Goal: Find specific page/section: Find specific page/section

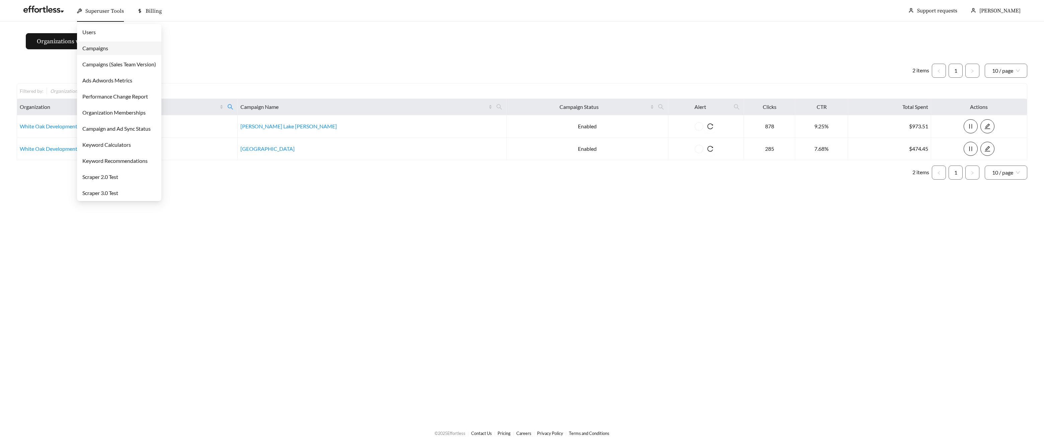
click at [102, 10] on span "Superuser Tools" at bounding box center [104, 11] width 39 height 7
drag, startPoint x: 112, startPoint y: 47, endPoint x: 126, endPoint y: 54, distance: 15.9
click at [108, 47] on link "Campaigns" at bounding box center [95, 48] width 26 height 6
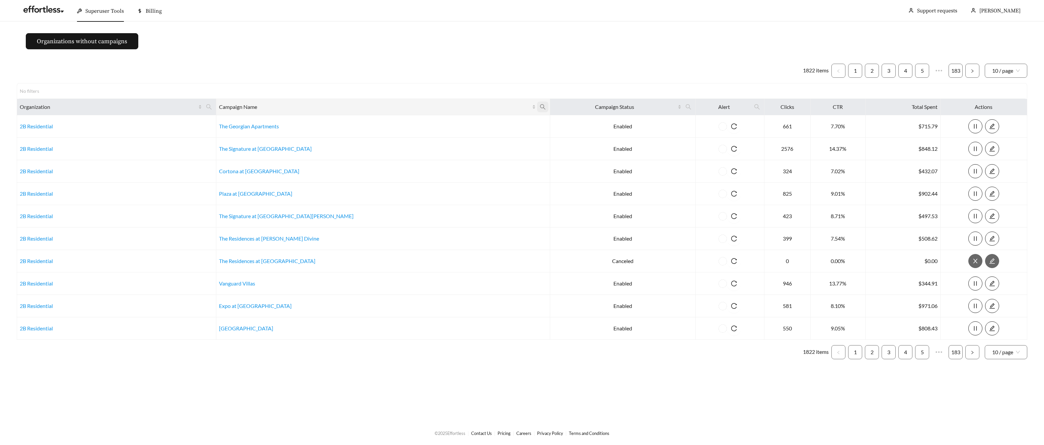
click at [472, 106] on th "Campaign Name" at bounding box center [383, 107] width 334 height 16
click at [540, 106] on icon "search" at bounding box center [543, 107] width 6 height 6
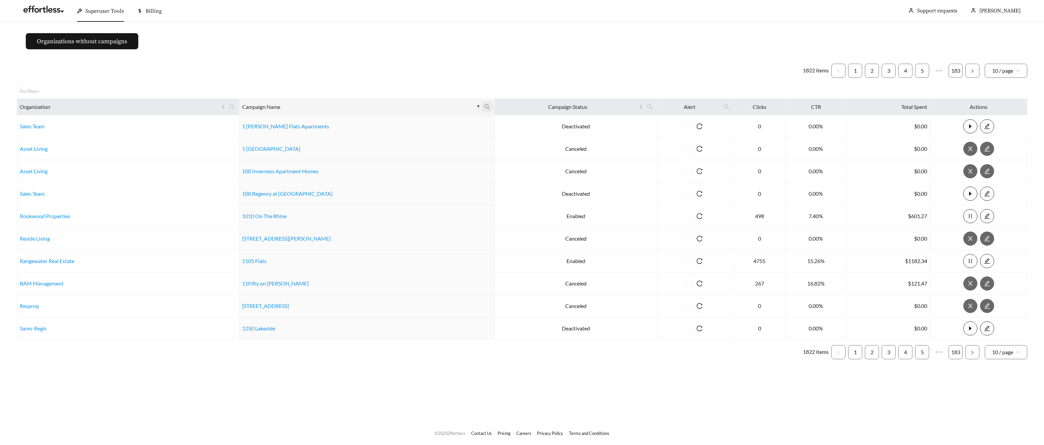
click at [484, 106] on icon "search" at bounding box center [487, 107] width 6 height 6
click at [419, 122] on input "text" at bounding box center [432, 123] width 68 height 14
type input "********"
click at [454, 142] on button "Ok" at bounding box center [455, 139] width 21 height 13
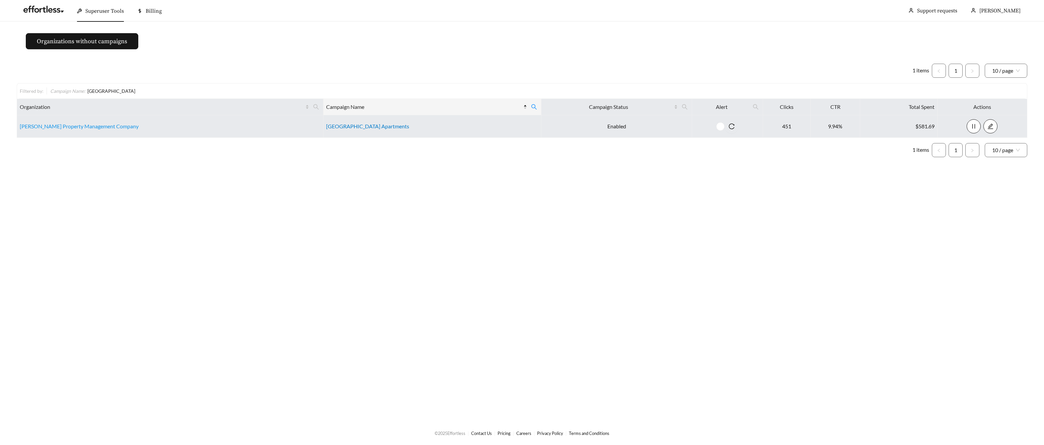
click at [355, 126] on link "[GEOGRAPHIC_DATA] Apartments" at bounding box center [367, 126] width 83 height 6
